Goal: Information Seeking & Learning: Learn about a topic

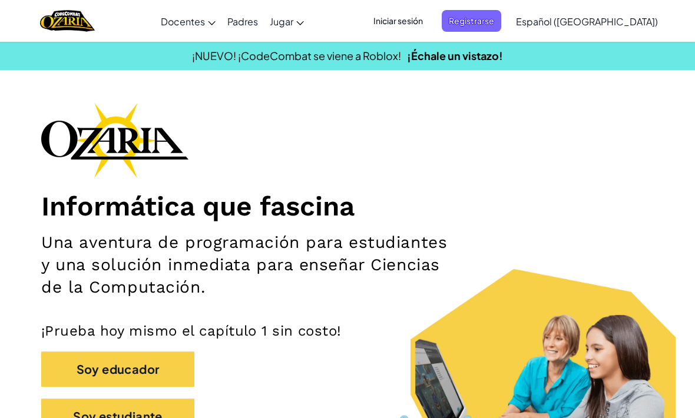
click at [430, 24] on span "Iniciar sesión" at bounding box center [398, 21] width 64 height 22
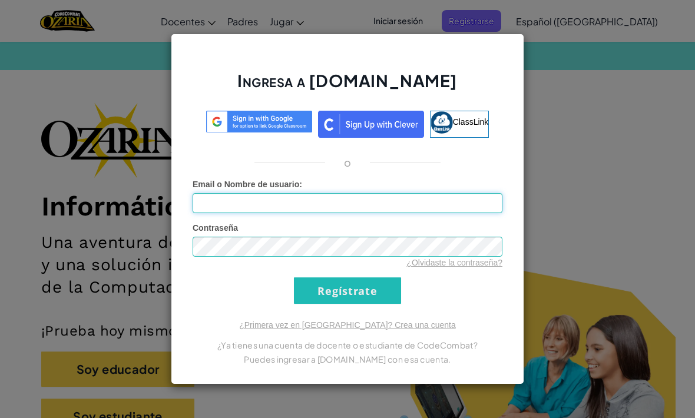
click at [470, 204] on input "Email o Nombre de usuario :" at bounding box center [348, 203] width 310 height 20
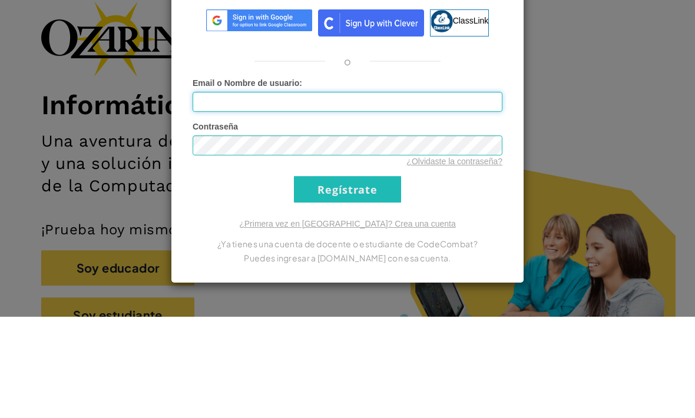
type input "AL07202902@tecmilenio.mx"
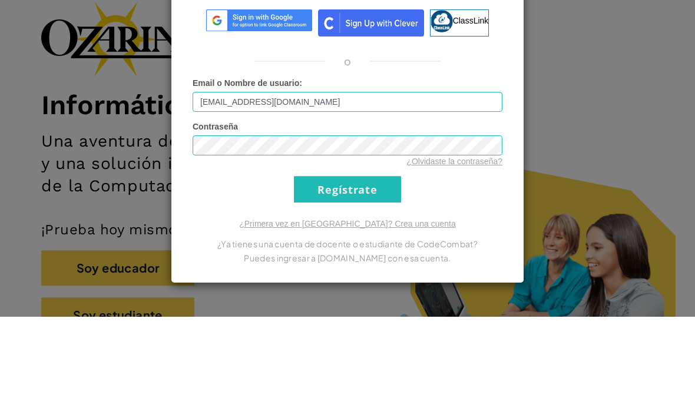
click at [347, 277] on input "Regístrate" at bounding box center [347, 290] width 107 height 26
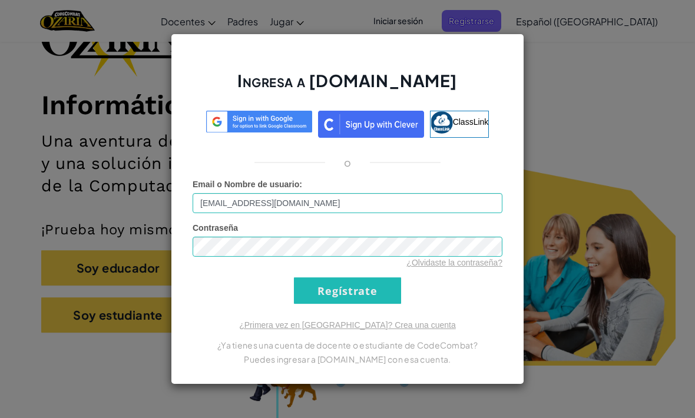
click at [394, 279] on input "Regístrate" at bounding box center [347, 290] width 107 height 26
click at [389, 291] on input "Regístrate" at bounding box center [347, 290] width 107 height 26
click at [377, 289] on input "Regístrate" at bounding box center [347, 290] width 107 height 26
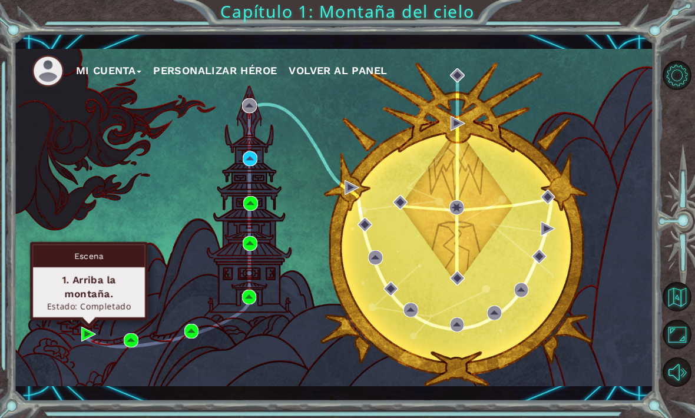
click at [105, 267] on div "1. Arriba la montaña. Estado: Completado" at bounding box center [89, 292] width 112 height 50
click at [70, 276] on div "1. Arriba la montaña." at bounding box center [88, 287] width 101 height 28
click at [75, 292] on div "1. Arriba la montaña." at bounding box center [88, 287] width 101 height 28
click at [81, 335] on img at bounding box center [88, 334] width 15 height 15
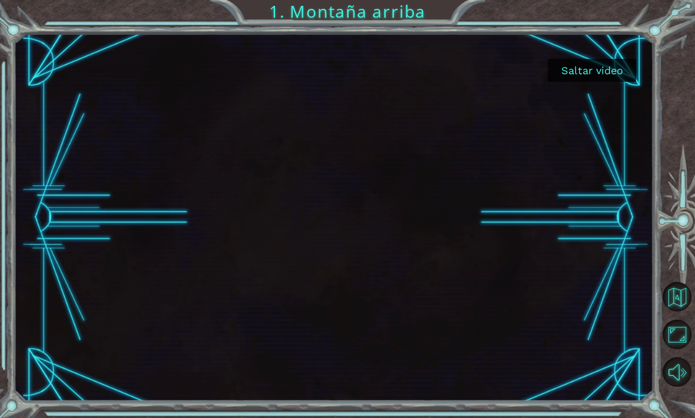
click at [598, 71] on button "Saltar video" at bounding box center [592, 70] width 88 height 23
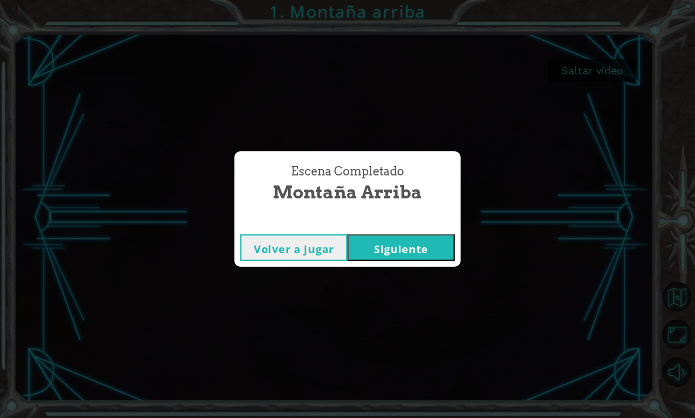
click at [397, 246] on button "Siguiente" at bounding box center [400, 247] width 107 height 26
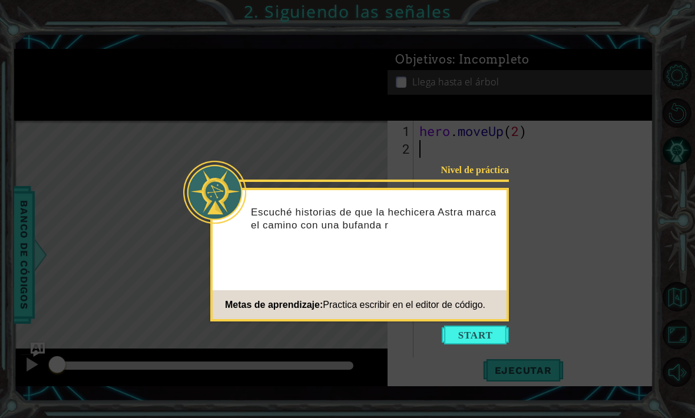
click at [484, 339] on button "Start" at bounding box center [475, 335] width 67 height 19
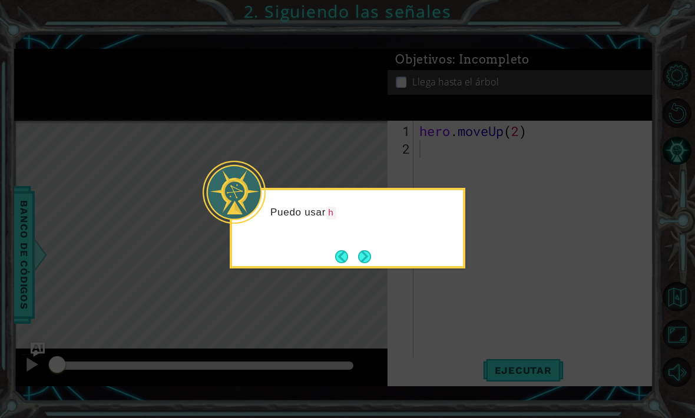
click at [358, 260] on button "Next" at bounding box center [364, 256] width 13 height 13
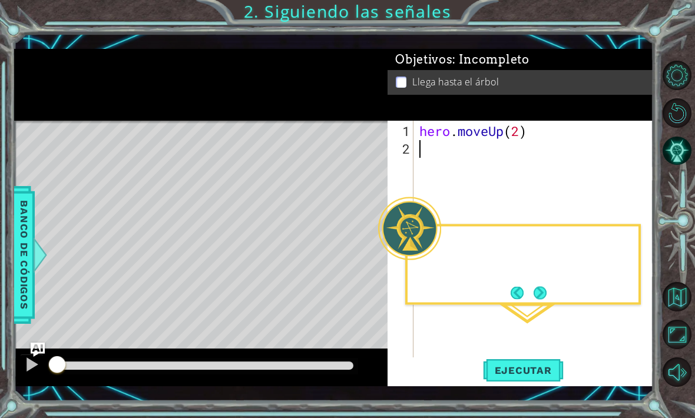
click at [346, 254] on div "Level Map" at bounding box center [286, 294] width 544 height 347
